Goal: Task Accomplishment & Management: Manage account settings

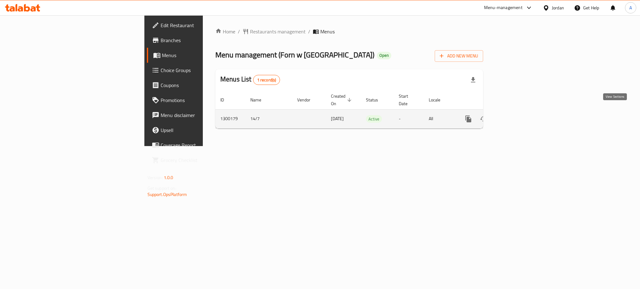
click at [521, 112] on link "enhanced table" at bounding box center [513, 119] width 15 height 15
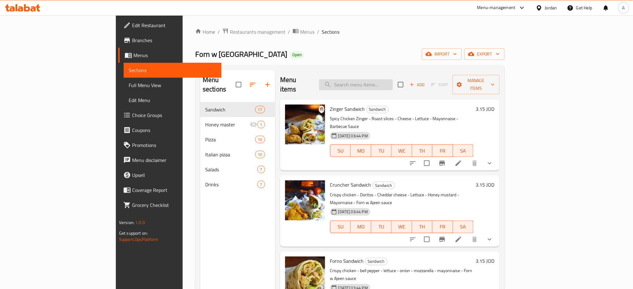
click at [392, 84] on input "search" at bounding box center [356, 84] width 74 height 11
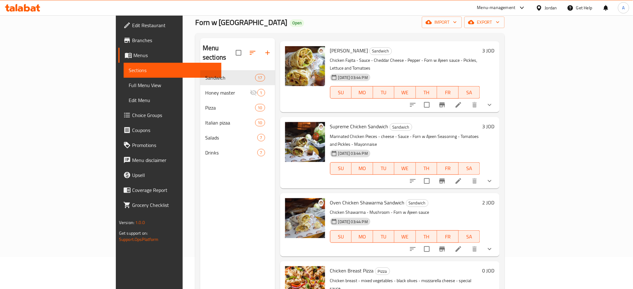
scroll to position [87, 0]
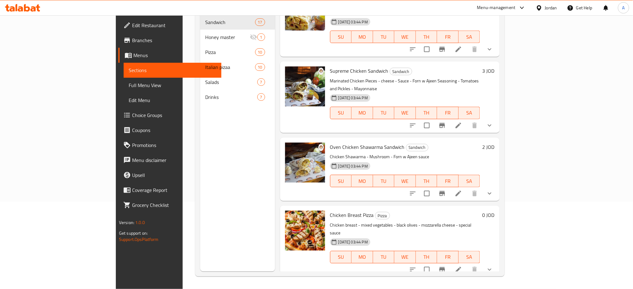
type input "chicken"
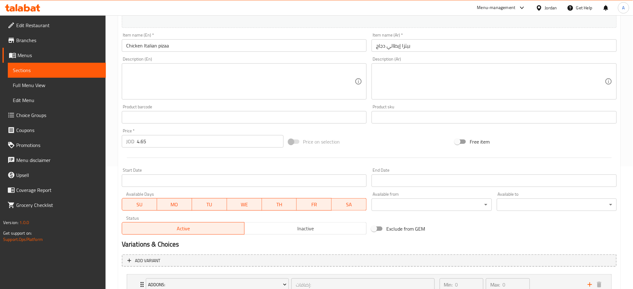
scroll to position [123, 0]
click at [160, 134] on div "Price   * JOD 4.65 Price *" at bounding box center [203, 137] width 162 height 19
click at [163, 139] on input "4.65" at bounding box center [210, 141] width 147 height 12
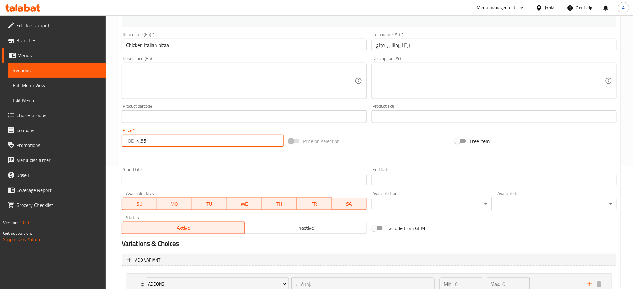
click at [163, 139] on input "4.65" at bounding box center [210, 141] width 147 height 12
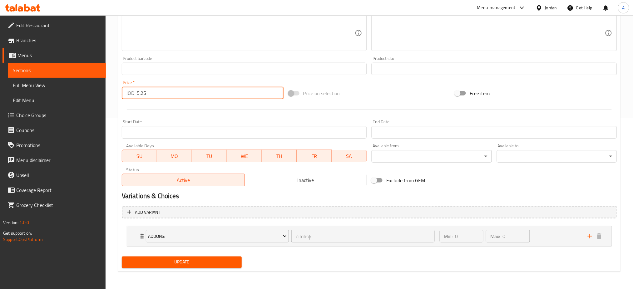
type input "5.25"
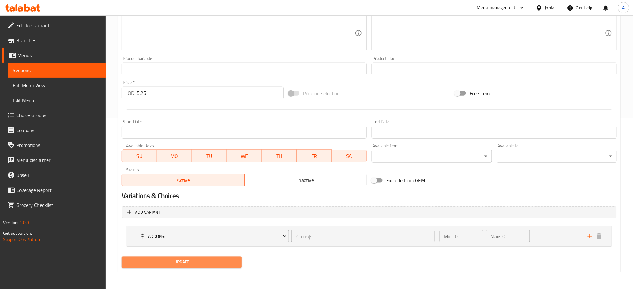
click at [179, 262] on span "Update" at bounding box center [182, 263] width 110 height 8
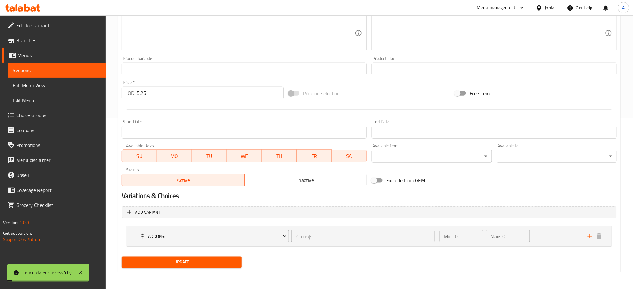
scroll to position [0, 0]
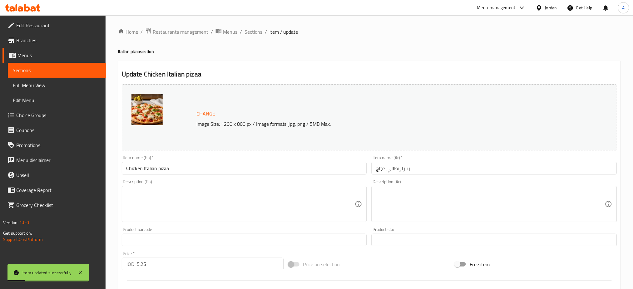
click at [260, 31] on span "Sections" at bounding box center [254, 31] width 18 height 7
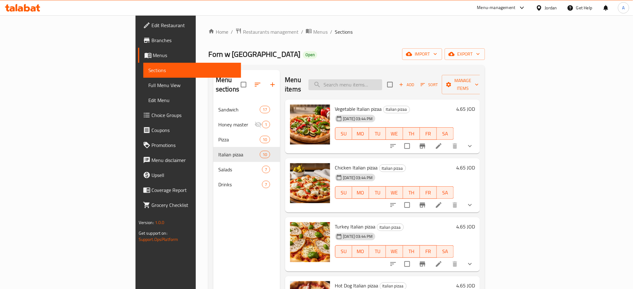
click at [382, 83] on input "search" at bounding box center [346, 84] width 74 height 11
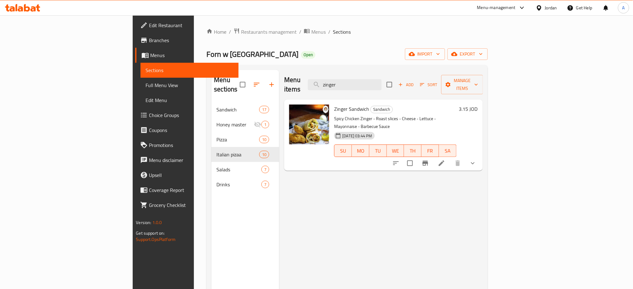
type input "zinger"
click at [445, 160] on icon at bounding box center [441, 163] width 7 height 7
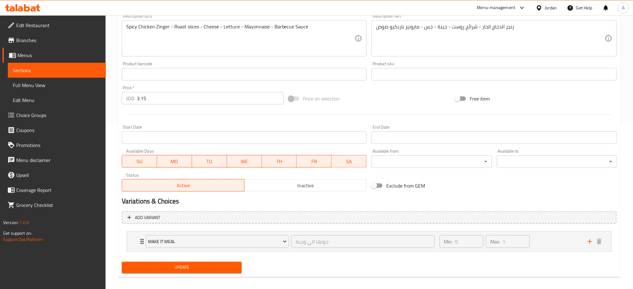
scroll to position [168, 0]
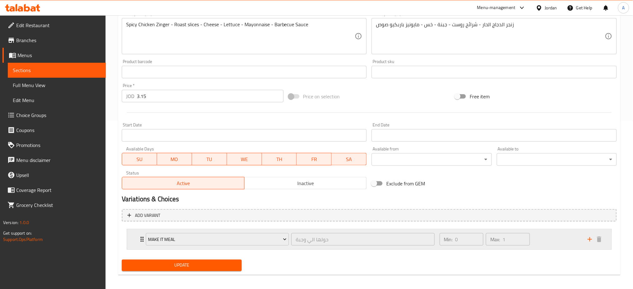
click at [551, 233] on div "Min: 0 ​ Max: 1 ​" at bounding box center [510, 240] width 148 height 20
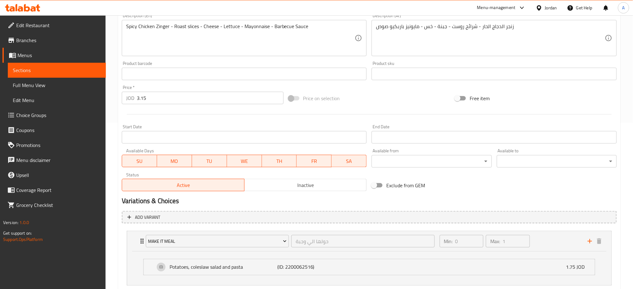
scroll to position [205, 0]
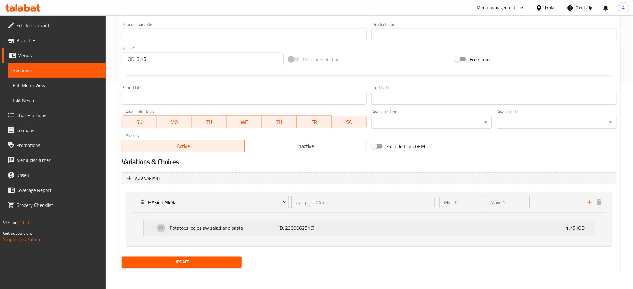
click at [341, 233] on div "Potatoes, coleslaw salad and pasta (ID: 2200062516) 1.75 JOD" at bounding box center [371, 229] width 433 height 16
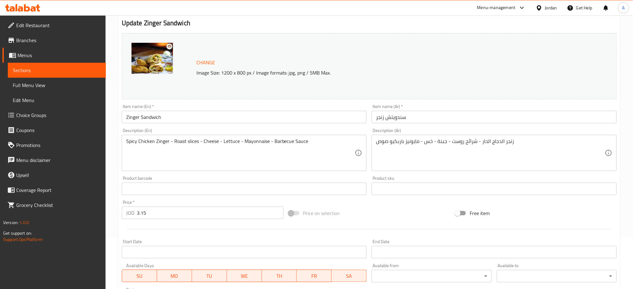
scroll to position [51, 0]
click at [172, 214] on input "3.15" at bounding box center [210, 213] width 147 height 12
click at [157, 215] on input "3.15" at bounding box center [210, 213] width 147 height 12
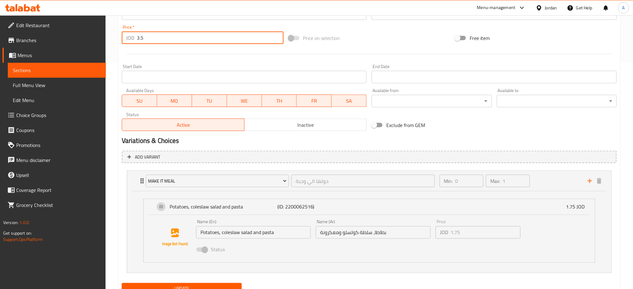
scroll to position [253, 0]
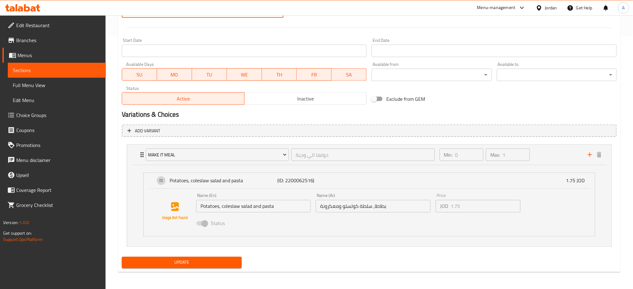
type input "3.5"
click at [193, 269] on div "Update" at bounding box center [181, 263] width 125 height 17
click at [193, 265] on span "Update" at bounding box center [182, 263] width 110 height 8
click at [207, 257] on button "Update" at bounding box center [182, 263] width 120 height 12
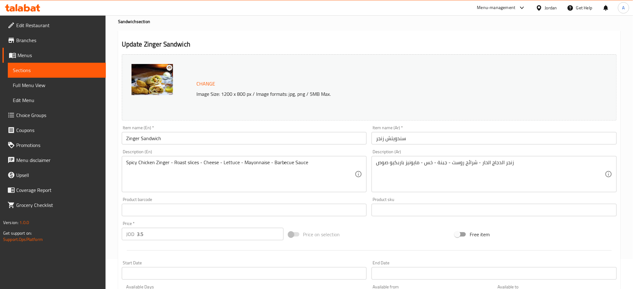
scroll to position [0, 0]
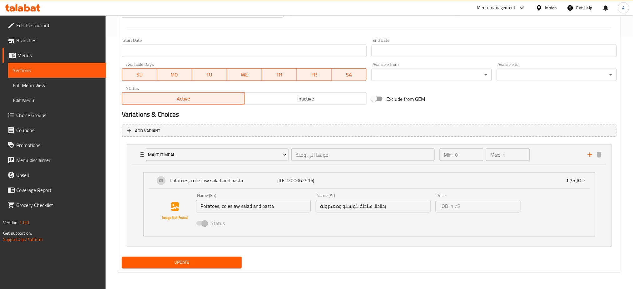
click at [212, 261] on span "Update" at bounding box center [182, 263] width 110 height 8
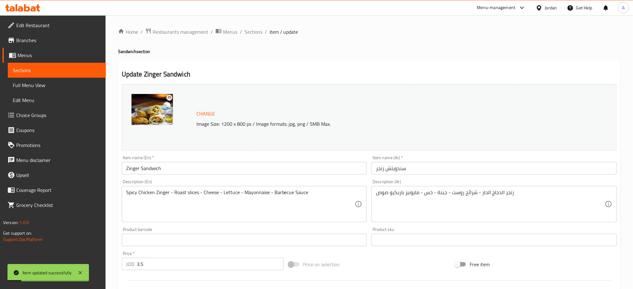
click at [466, 65] on div "Update Zinger Sandwich Change Image Size: 1200 x 800 px / Image formats: jpg, p…" at bounding box center [369, 293] width 503 height 465
click at [199, 36] on span "Restaurants management" at bounding box center [181, 31] width 56 height 7
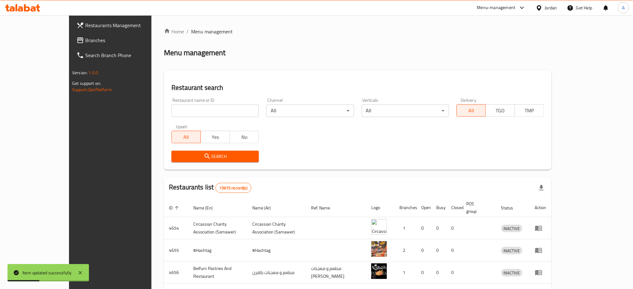
click at [196, 112] on input "search" at bounding box center [214, 111] width 87 height 12
type input "[PERSON_NAME]"
click button "Search" at bounding box center [214, 157] width 87 height 12
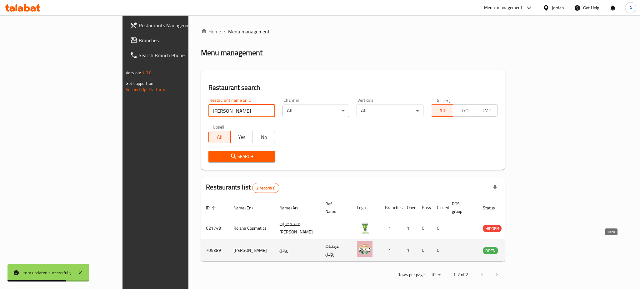
click at [523, 248] on icon "enhanced table" at bounding box center [519, 250] width 7 height 5
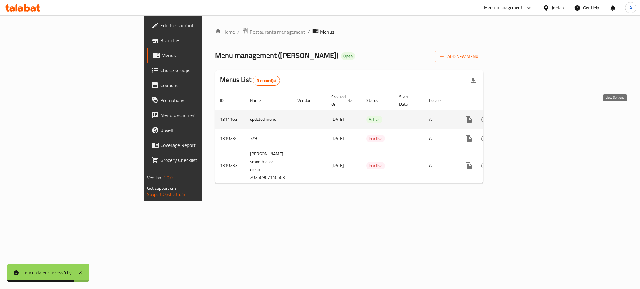
click at [517, 116] on icon "enhanced table" at bounding box center [513, 119] width 7 height 7
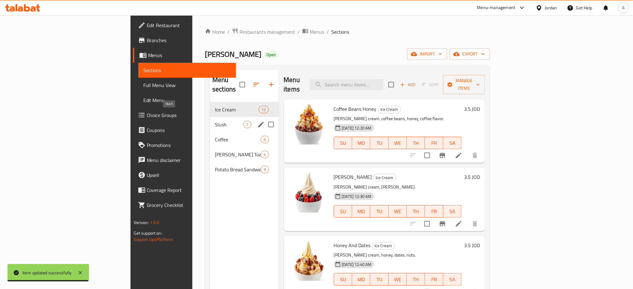
click at [215, 121] on span "Slush" at bounding box center [229, 124] width 28 height 7
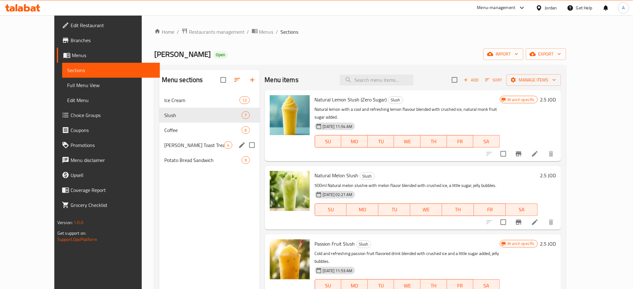
click at [186, 140] on div "[PERSON_NAME] Toast Treats 4" at bounding box center [209, 145] width 101 height 15
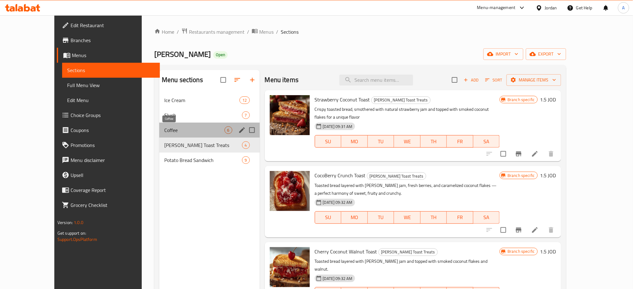
click at [193, 130] on span "Coffee" at bounding box center [194, 130] width 60 height 7
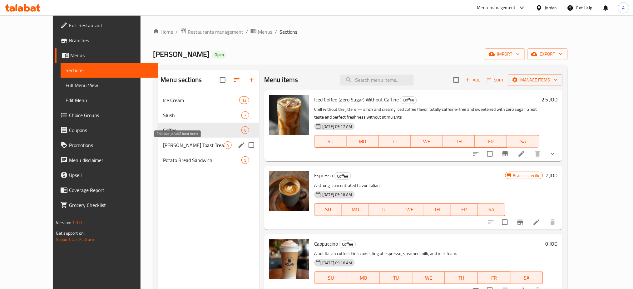
click at [199, 145] on span "[PERSON_NAME] Toast Treats" at bounding box center [193, 145] width 61 height 7
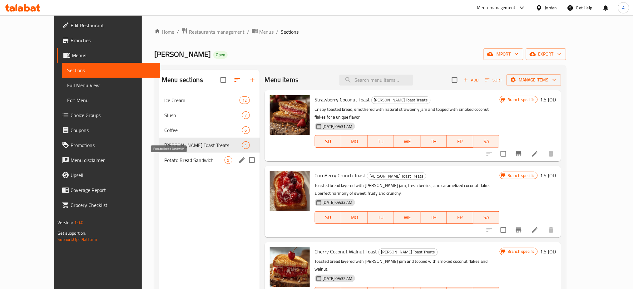
click at [188, 157] on span "Potato Bread Sandwich" at bounding box center [194, 160] width 60 height 7
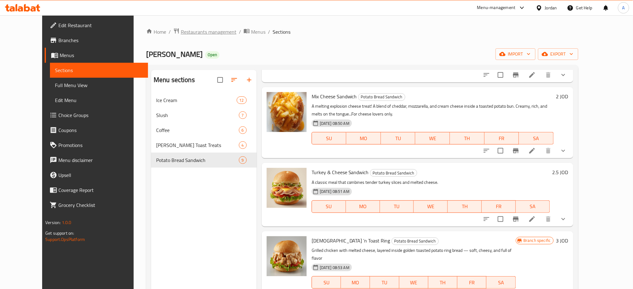
click at [181, 29] on span "Restaurants management" at bounding box center [209, 31] width 56 height 7
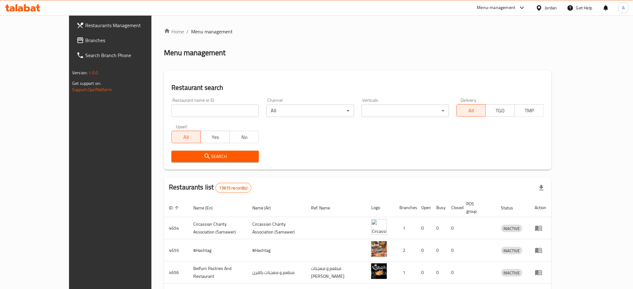
click at [199, 113] on input "search" at bounding box center [214, 111] width 87 height 12
type input "خ"
type input "ox burger"
